Goal: Check status

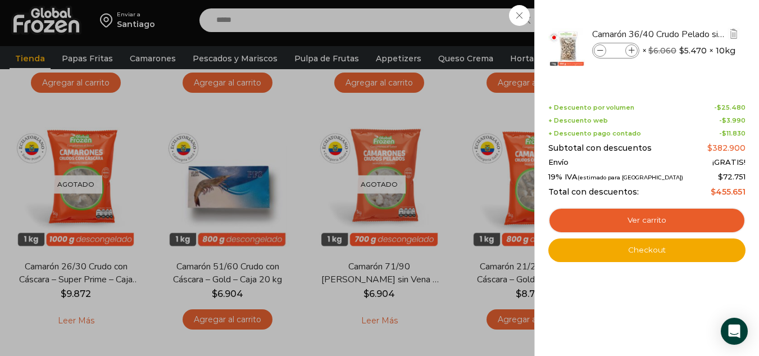
drag, startPoint x: 754, startPoint y: 29, endPoint x: 728, endPoint y: 25, distance: 26.8
click at [753, 29] on div "7 Shopping Cart Camarón 36/40 Crudo Pelado sin Vena - Bronze - Caja 10 kg * × $…" at bounding box center [646, 178] width 225 height 356
click at [692, 19] on div "7 Carrito 7 7 Shopping Cart" at bounding box center [720, 20] width 56 height 26
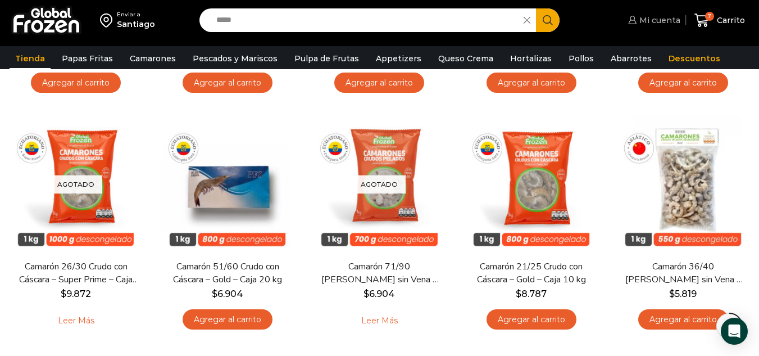
click at [670, 21] on span "Mi cuenta" at bounding box center [659, 20] width 44 height 11
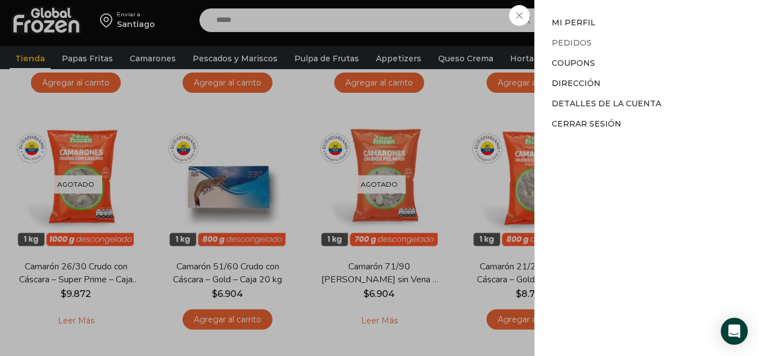
click at [583, 46] on link "Pedidos" at bounding box center [572, 43] width 40 height 10
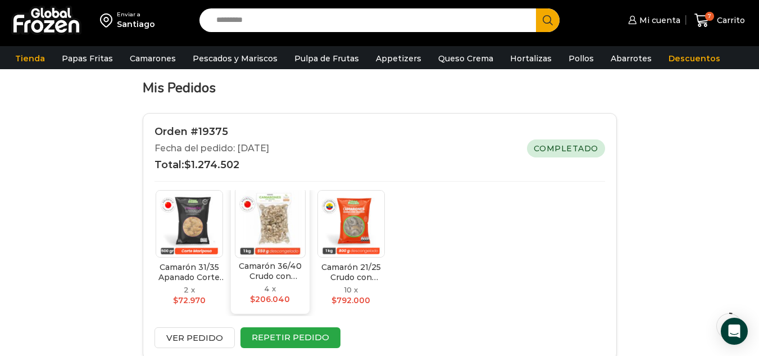
scroll to position [112, 0]
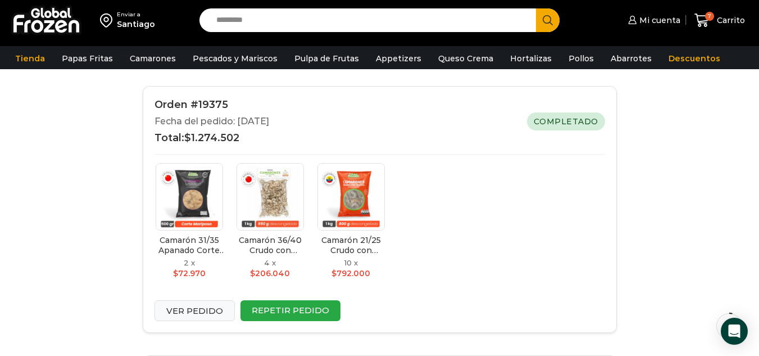
click at [195, 313] on link "Ver pedido" at bounding box center [194, 310] width 80 height 21
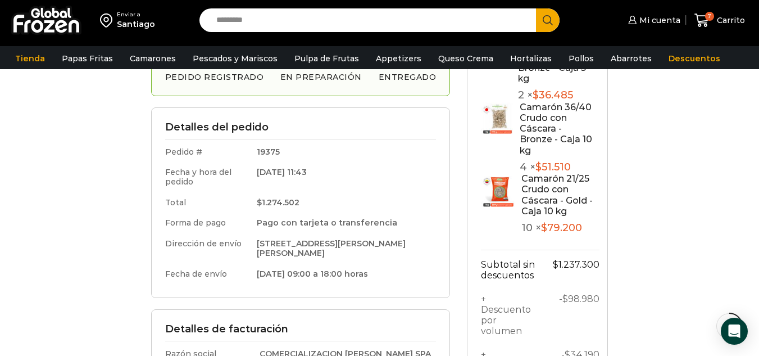
scroll to position [169, 0]
